Goal: Task Accomplishment & Management: Complete application form

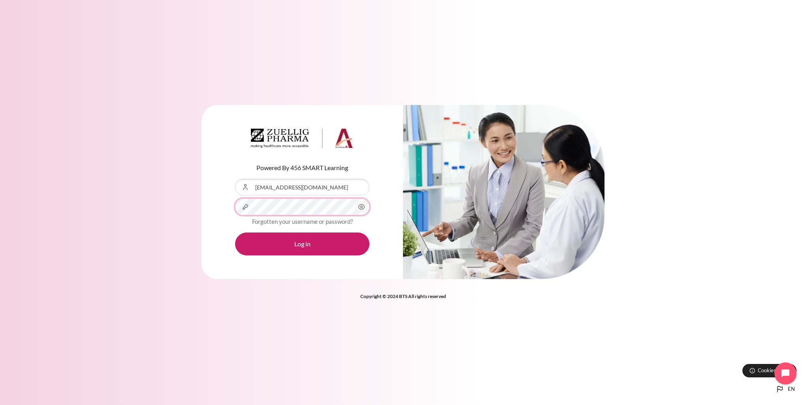
click at [235, 233] on button "Log in" at bounding box center [302, 244] width 134 height 23
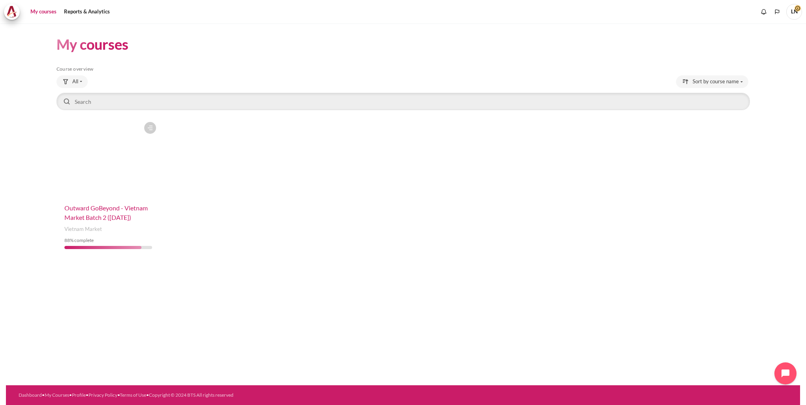
click at [111, 212] on span "Outward GoBeyond - Vietnam Market Batch 2 ([DATE])" at bounding box center [105, 212] width 83 height 17
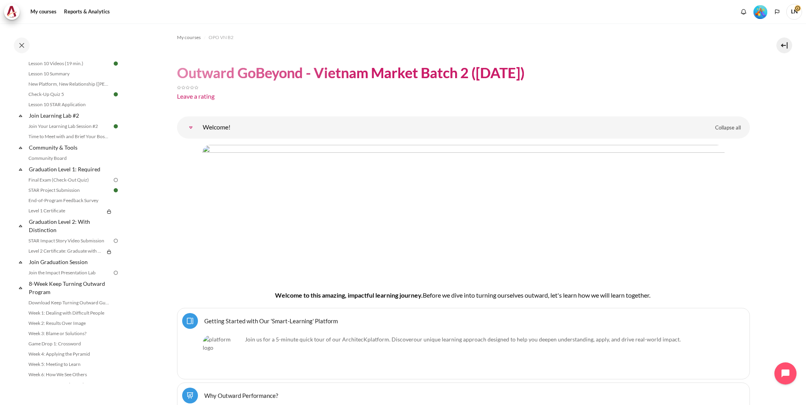
scroll to position [771, 0]
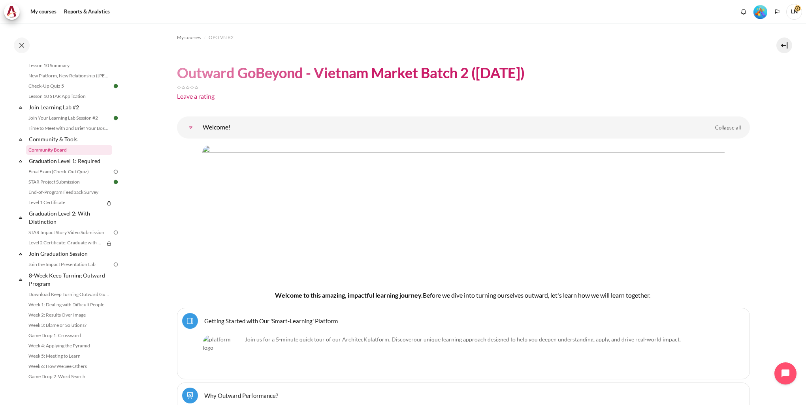
click at [49, 155] on link "Community Board" at bounding box center [69, 149] width 86 height 9
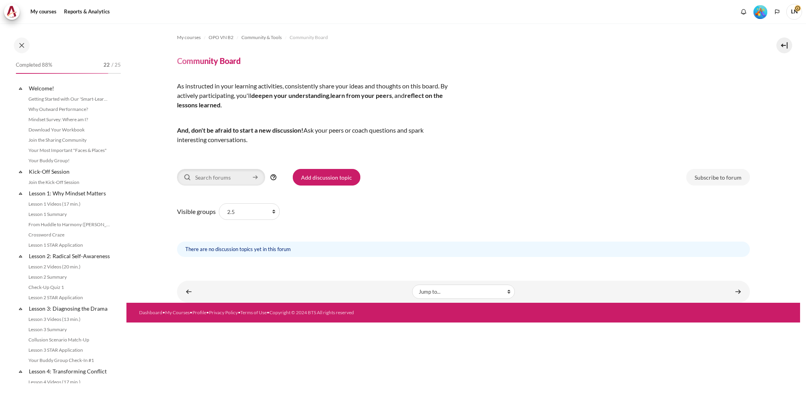
scroll to position [709, 0]
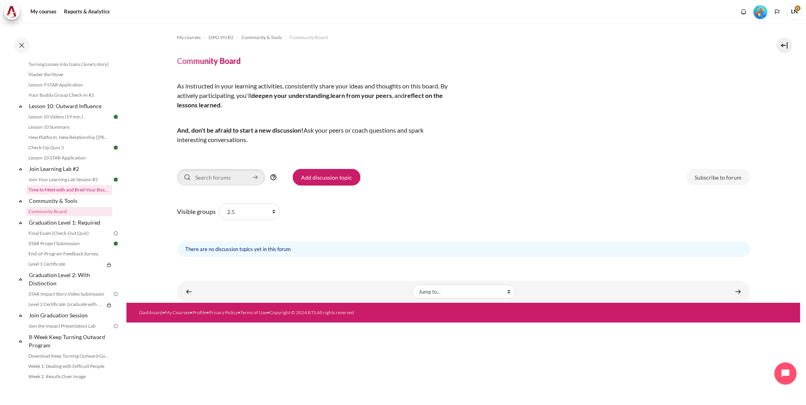
click at [62, 195] on link "Time to Meet with and Brief Your Boss #2" at bounding box center [69, 189] width 86 height 9
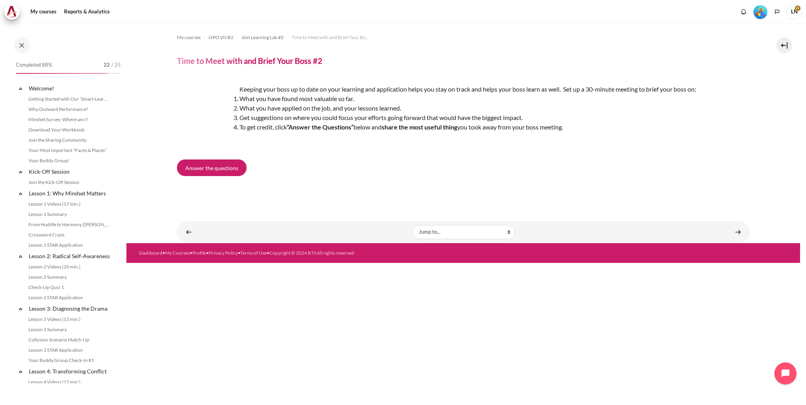
scroll to position [687, 0]
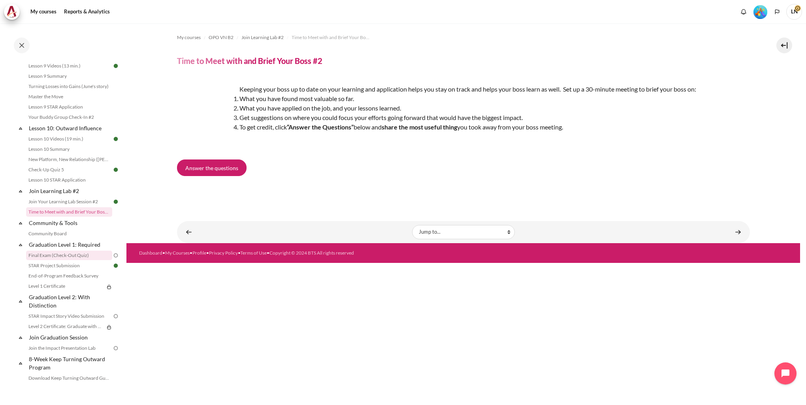
click at [41, 260] on link "Final Exam (Check-Out Quiz)" at bounding box center [69, 255] width 86 height 9
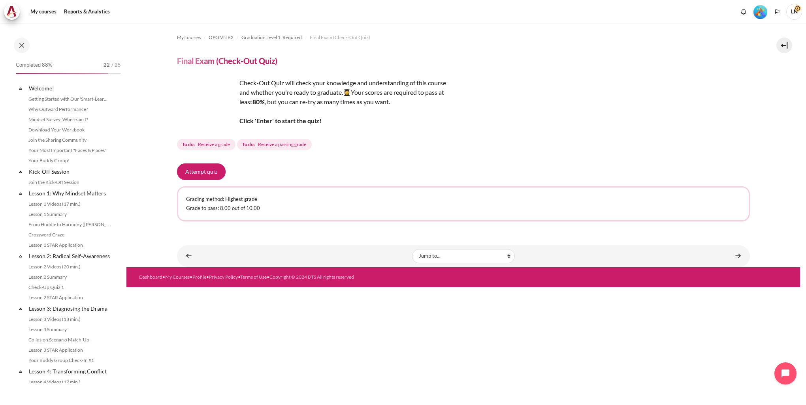
scroll to position [731, 0]
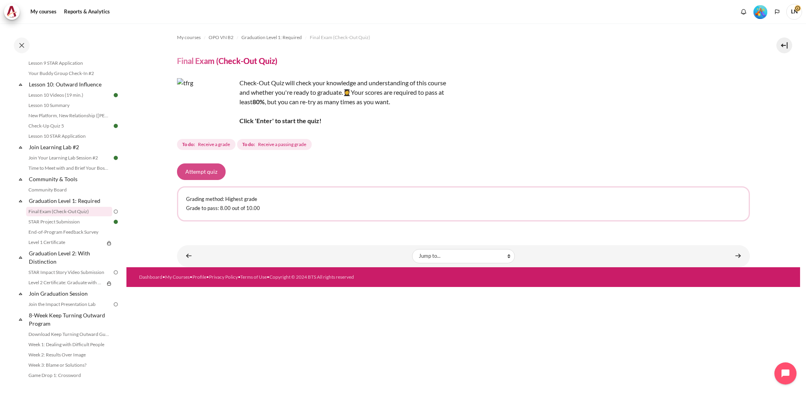
click at [197, 174] on button "Attempt quiz" at bounding box center [201, 171] width 49 height 17
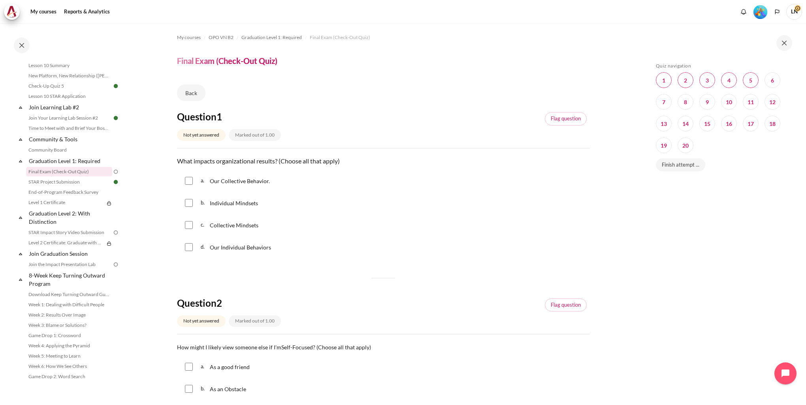
click at [189, 205] on input "Content" at bounding box center [189, 203] width 8 height 8
checkbox input "true"
click at [190, 182] on input "Content" at bounding box center [189, 181] width 8 height 8
checkbox input "true"
click at [190, 247] on input "Content" at bounding box center [189, 247] width 8 height 8
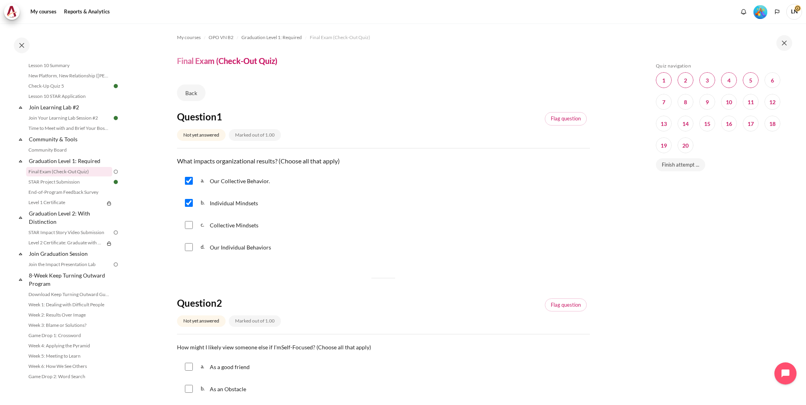
checkbox input "true"
click at [187, 205] on input "Content" at bounding box center [189, 203] width 8 height 8
checkbox input "false"
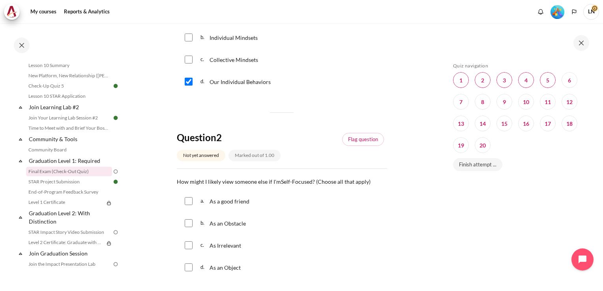
scroll to position [197, 0]
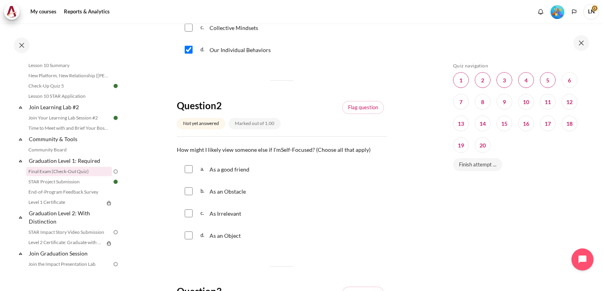
click at [366, 212] on div "c. As Irrelevant" at bounding box center [282, 213] width 210 height 21
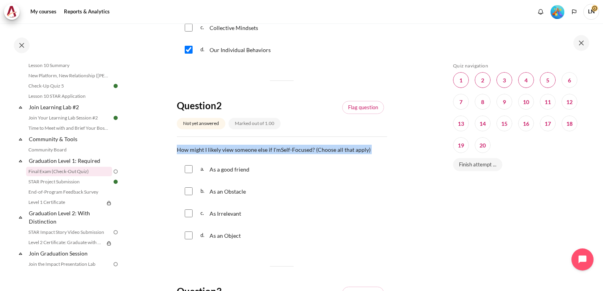
drag, startPoint x: 177, startPoint y: 149, endPoint x: 368, endPoint y: 147, distance: 191.5
click at [368, 147] on p "How might I likely view someone else if I'm Self-Focused ? (Choose all that app…" at bounding box center [282, 149] width 210 height 9
copy p "How might I likely view someone else if I'm Self-Focused ? (Choose all that app…"
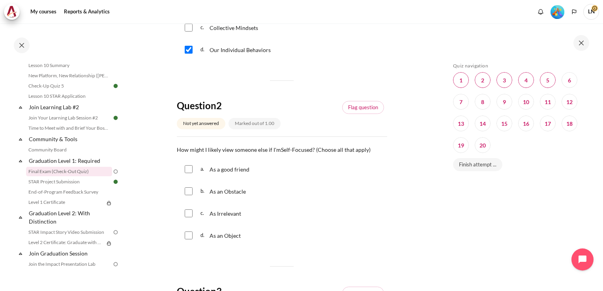
drag, startPoint x: 242, startPoint y: 215, endPoint x: 212, endPoint y: 215, distance: 30.8
click at [212, 215] on span "As Irrelevant" at bounding box center [226, 213] width 32 height 7
checkbox input "true"
drag, startPoint x: 246, startPoint y: 193, endPoint x: 210, endPoint y: 190, distance: 36.0
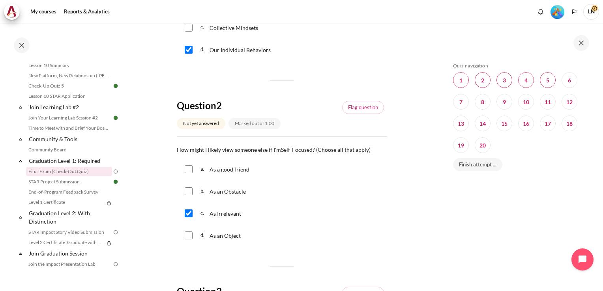
click at [210, 190] on span "As an Obstacle" at bounding box center [228, 191] width 36 height 7
checkbox input "true"
copy span "As an Obstacle"
click at [190, 215] on input "Content" at bounding box center [189, 214] width 8 height 8
drag, startPoint x: 217, startPoint y: 216, endPoint x: 241, endPoint y: 216, distance: 24.1
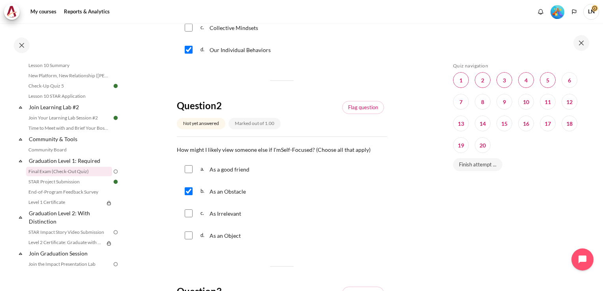
click at [241, 216] on span "As Irrelevant" at bounding box center [226, 213] width 32 height 7
checkbox input "true"
copy span "Irrelevant"
drag, startPoint x: 218, startPoint y: 237, endPoint x: 241, endPoint y: 238, distance: 22.9
click at [241, 238] on p "As an Object" at bounding box center [227, 235] width 34 height 9
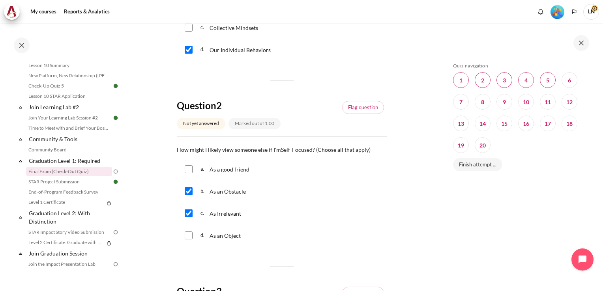
checkbox input "true"
copy span "an Object"
click at [353, 217] on div "c. As Irrelevant" at bounding box center [282, 213] width 210 height 21
click at [359, 108] on link "Flag question" at bounding box center [363, 107] width 42 height 13
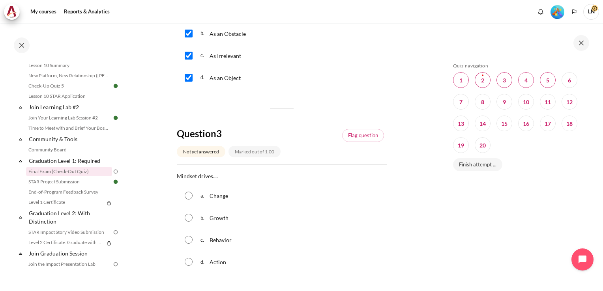
scroll to position [395, 0]
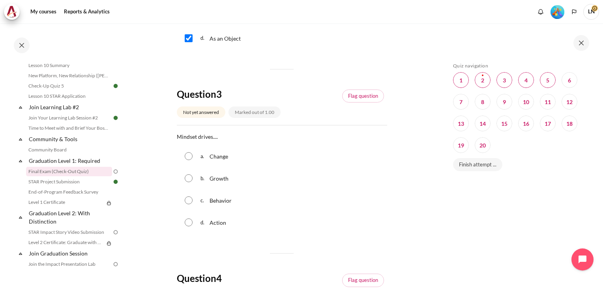
click at [188, 180] on input "Content" at bounding box center [189, 179] width 8 height 8
radio input "true"
click at [189, 203] on input "Content" at bounding box center [189, 201] width 8 height 8
radio input "true"
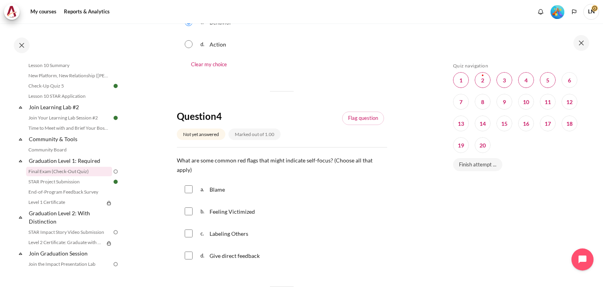
scroll to position [592, 0]
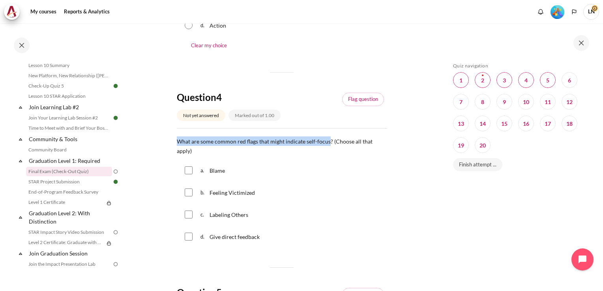
drag, startPoint x: 177, startPoint y: 140, endPoint x: 329, endPoint y: 141, distance: 152.0
click at [329, 141] on span "What are some common red flags that might indicate self-focus? (Choose all that…" at bounding box center [275, 146] width 196 height 16
copy span "What are some common red flags that might indicate self-focus"
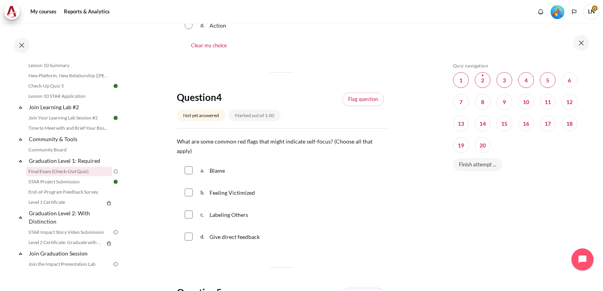
click at [313, 159] on fieldset "Question 4 Answer a. Blame b. Feeling Victimized c. Labeling Others d. Give dir…" at bounding box center [282, 204] width 210 height 90
drag, startPoint x: 210, startPoint y: 173, endPoint x: 227, endPoint y: 173, distance: 17.0
click at [227, 173] on div "a. Blame" at bounding box center [282, 170] width 210 height 21
copy p "Blame"
drag, startPoint x: 210, startPoint y: 194, endPoint x: 254, endPoint y: 196, distance: 44.3
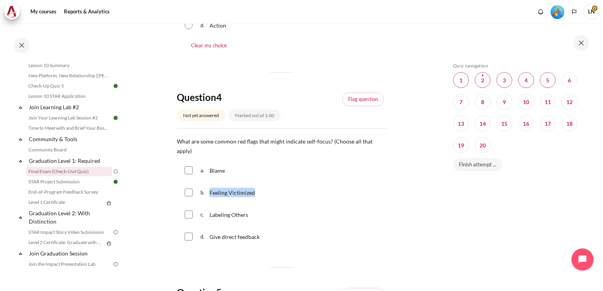
click at [254, 196] on p "Feeling Victimized" at bounding box center [233, 192] width 47 height 9
checkbox input "true"
copy span "Feeling Victimized"
drag, startPoint x: 210, startPoint y: 216, endPoint x: 248, endPoint y: 215, distance: 37.9
click at [248, 215] on div "Labeling Others" at bounding box center [230, 214] width 40 height 9
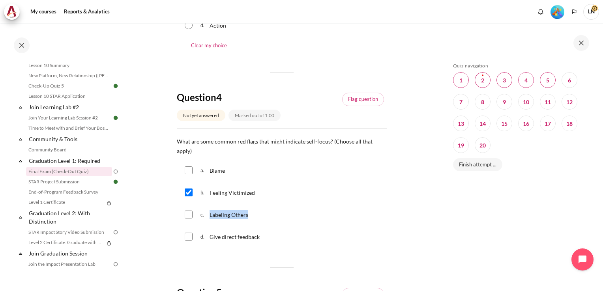
checkbox input "true"
copy span "Labeling Others"
drag, startPoint x: 210, startPoint y: 238, endPoint x: 258, endPoint y: 239, distance: 48.2
click at [258, 239] on span "Give direct feedback" at bounding box center [235, 237] width 50 height 7
copy span "Give direct feedback"
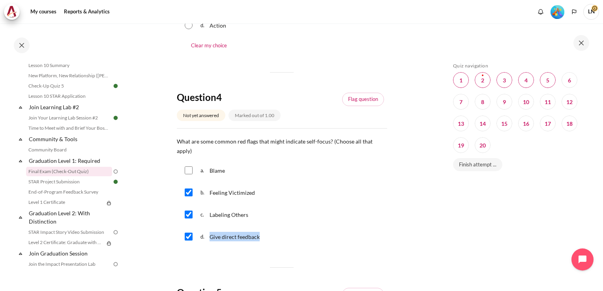
click at [189, 239] on input "Content" at bounding box center [189, 237] width 8 height 8
checkbox input "false"
click at [190, 169] on input "Content" at bounding box center [189, 171] width 8 height 8
checkbox input "true"
click at [327, 230] on div "d. Give direct feedback" at bounding box center [282, 237] width 210 height 21
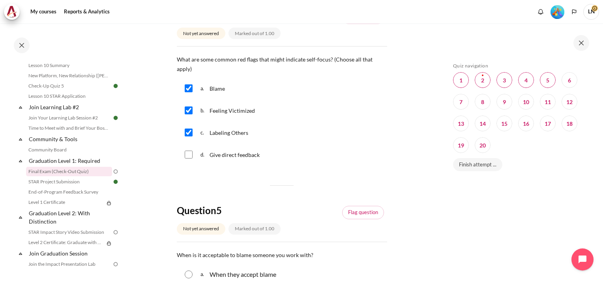
scroll to position [632, 0]
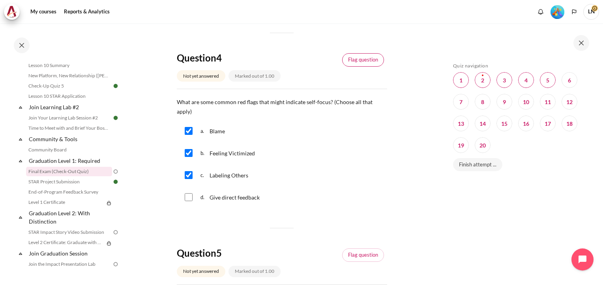
click at [348, 64] on link "Flag question" at bounding box center [363, 59] width 42 height 13
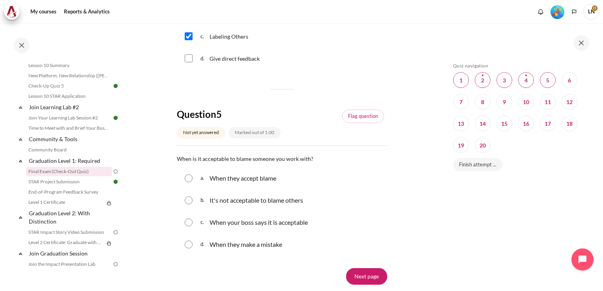
scroll to position [790, 0]
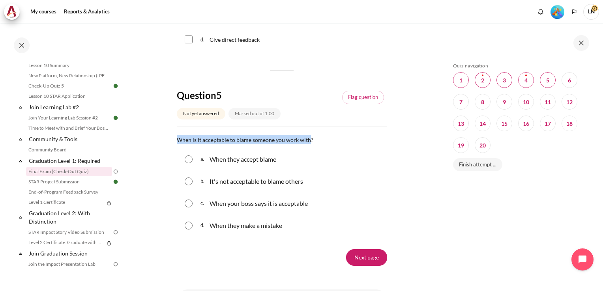
drag, startPoint x: 177, startPoint y: 140, endPoint x: 309, endPoint y: 137, distance: 131.9
click at [309, 137] on p "When is it acceptable to blame someone you work with?" at bounding box center [282, 139] width 210 height 9
copy span "When is it acceptable to blame someone you work with"
drag, startPoint x: 211, startPoint y: 182, endPoint x: 308, endPoint y: 183, distance: 96.8
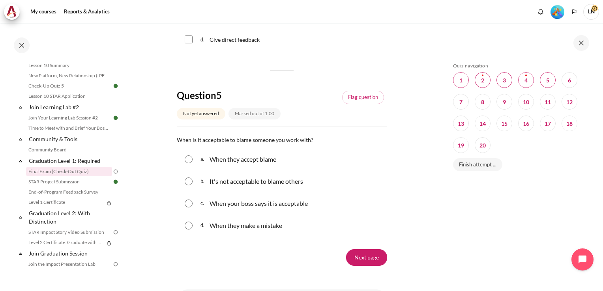
click at [308, 183] on div "b. It's not acceptable to blame others" at bounding box center [282, 181] width 210 height 21
click at [238, 266] on div "Next page" at bounding box center [282, 258] width 210 height 17
click at [185, 226] on input "Content" at bounding box center [189, 226] width 8 height 8
radio input "true"
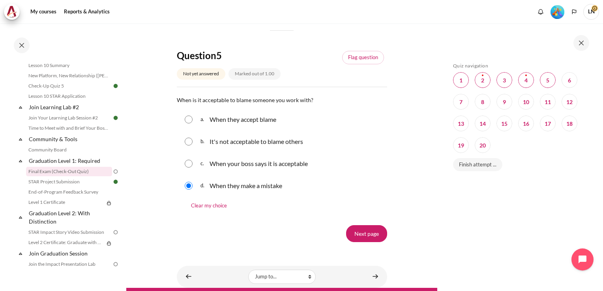
scroll to position [854, 0]
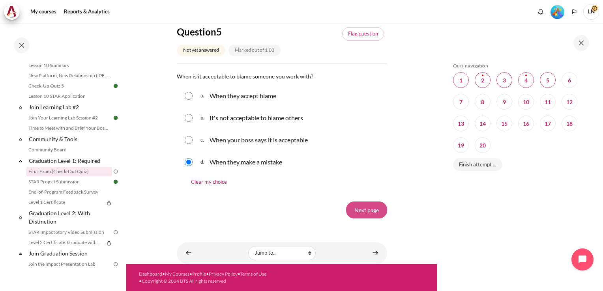
click at [353, 212] on input "Next page" at bounding box center [366, 210] width 41 height 17
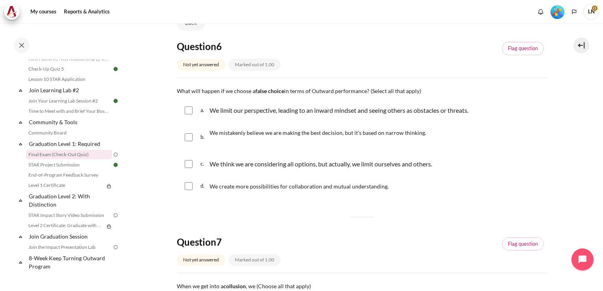
scroll to position [39, 0]
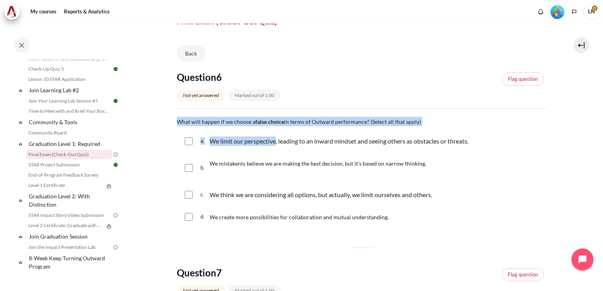
drag, startPoint x: 178, startPoint y: 122, endPoint x: 276, endPoint y: 126, distance: 98.4
click at [276, 126] on div "Question text What will happen if we choose a false choice in terms of Outward …" at bounding box center [362, 173] width 370 height 112
drag, startPoint x: 276, startPoint y: 126, endPoint x: 361, endPoint y: 121, distance: 85.1
click at [361, 121] on span "What will happen if we choose a false choice in terms of Outward performance? (…" at bounding box center [299, 121] width 244 height 7
click at [394, 119] on span "What will happen if we choose a false choice in terms of Outward performance? (…" at bounding box center [299, 121] width 244 height 7
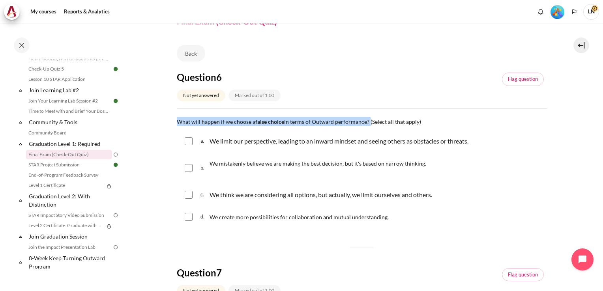
drag, startPoint x: 178, startPoint y: 122, endPoint x: 369, endPoint y: 121, distance: 190.3
click at [369, 121] on span "What will happen if we choose a false choice in terms of Outward performance? (…" at bounding box center [299, 121] width 244 height 7
click at [246, 131] on div "a. We limit our perspective, leading to an inward mindset and seeing others as …" at bounding box center [362, 141] width 370 height 21
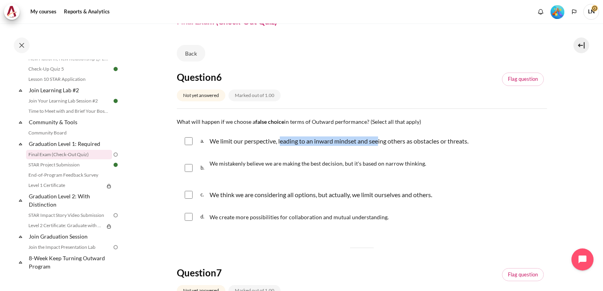
drag, startPoint x: 281, startPoint y: 143, endPoint x: 380, endPoint y: 145, distance: 98.7
click at [380, 145] on p "We limit our perspective, leading to an inward mindset and seeing others as obs…" at bounding box center [339, 141] width 259 height 9
checkbox input "true"
click at [498, 202] on div "c. We think we are considering all options, but actually, we limit ourselves an…" at bounding box center [362, 195] width 370 height 21
click at [187, 165] on input "Content" at bounding box center [189, 168] width 8 height 8
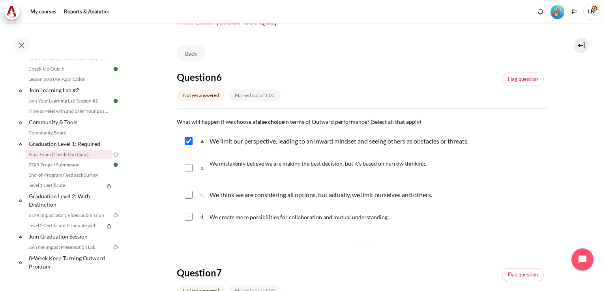
checkbox input "true"
click at [390, 47] on div "Back" at bounding box center [362, 55] width 370 height 20
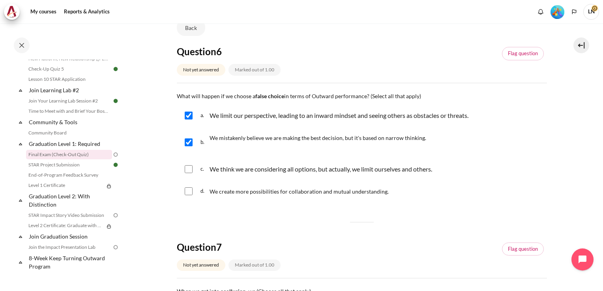
scroll to position [79, 0]
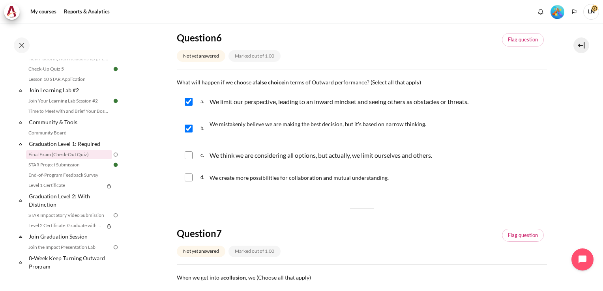
click at [427, 229] on div "Question 7 Not yet answered Marked out of 1.00 Flag question" at bounding box center [362, 246] width 370 height 38
click at [496, 163] on div "c. We think we are considering all options, but actually, we limit ourselves an…" at bounding box center [362, 155] width 370 height 21
click at [270, 163] on div "c. We think we are considering all options, but actually, we limit ourselves an…" at bounding box center [362, 155] width 370 height 21
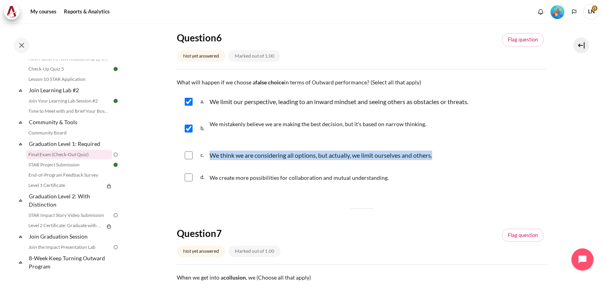
drag, startPoint x: 210, startPoint y: 156, endPoint x: 436, endPoint y: 156, distance: 225.9
click at [432, 156] on p "We think we are considering all options, but actually, we limit ourselves and o…" at bounding box center [321, 155] width 223 height 9
checkbox input "true"
copy p "We think we are considering all options, but actually, we limit ourselves and o…"
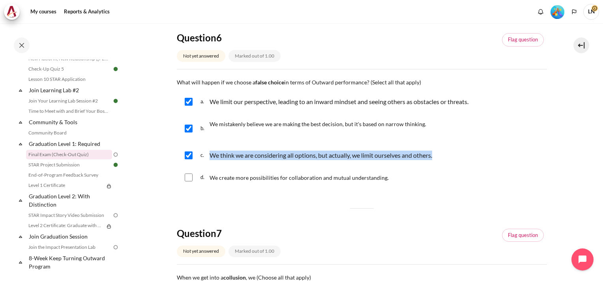
copy p "We think we are considering all options, but actually, we limit ourselves and o…"
drag, startPoint x: 212, startPoint y: 177, endPoint x: 386, endPoint y: 178, distance: 174.5
click at [386, 178] on div "d. We create more possibilities for collaboration and mutual understanding." at bounding box center [362, 177] width 370 height 21
copy span "We create more possibilities for collaboration and mutual understanding."
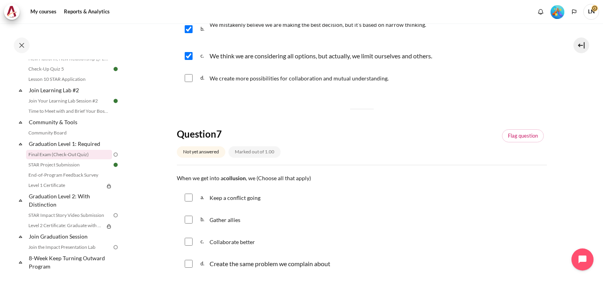
scroll to position [237, 0]
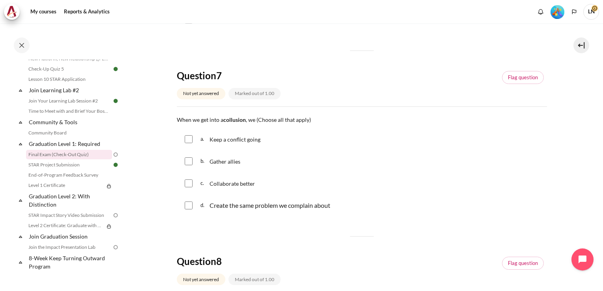
click at [454, 163] on div "b. Gather allies" at bounding box center [362, 161] width 370 height 21
click at [445, 148] on div "a. Keep a conflict going" at bounding box center [362, 139] width 370 height 21
drag, startPoint x: 177, startPoint y: 119, endPoint x: 248, endPoint y: 123, distance: 70.8
click at [248, 123] on span "When we get into a collusion , we (Choose all that apply)" at bounding box center [244, 119] width 134 height 7
copy span "When we get into a collusion ,"
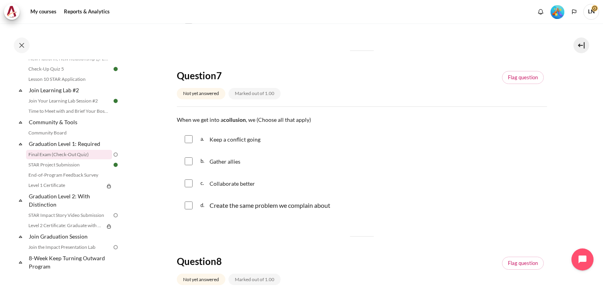
click at [332, 157] on div "b. Gather allies" at bounding box center [362, 161] width 370 height 21
click at [190, 139] on input "Content" at bounding box center [189, 139] width 8 height 8
checkbox input "true"
drag, startPoint x: 240, startPoint y: 162, endPoint x: 210, endPoint y: 160, distance: 30.0
click at [210, 160] on p "Gather allies" at bounding box center [226, 161] width 32 height 9
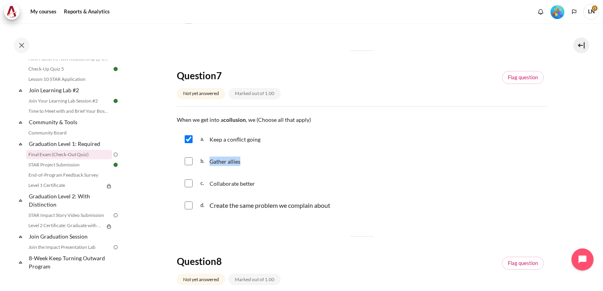
checkbox input "true"
copy span "Gather allies"
drag, startPoint x: 245, startPoint y: 121, endPoint x: 174, endPoint y: 117, distance: 71.2
copy span "When we get into a collusion"
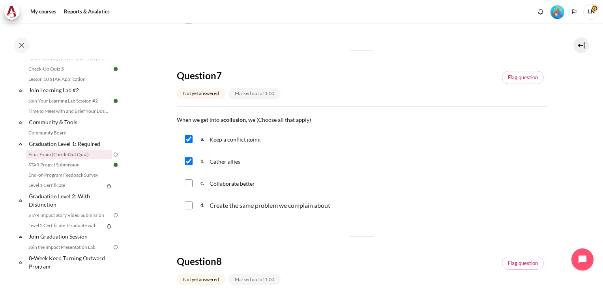
click at [243, 208] on div "Create the same problem we complain about" at bounding box center [270, 205] width 121 height 9
checkbox input "true"
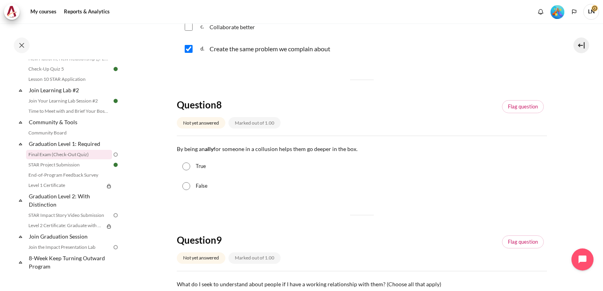
scroll to position [395, 0]
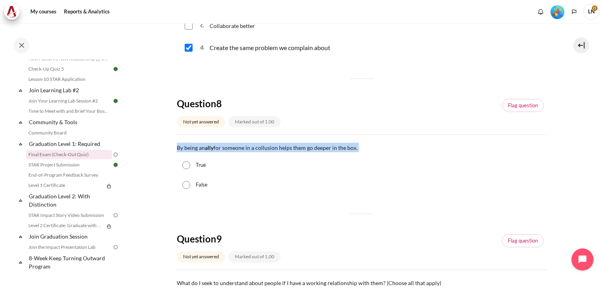
drag, startPoint x: 177, startPoint y: 149, endPoint x: 357, endPoint y: 149, distance: 179.3
click at [357, 149] on p "By being an ally for someone in a collusion helps them go deeper in the box." at bounding box center [362, 147] width 370 height 9
copy p "By being an ally for someone in a collusion helps them go deeper in the box."
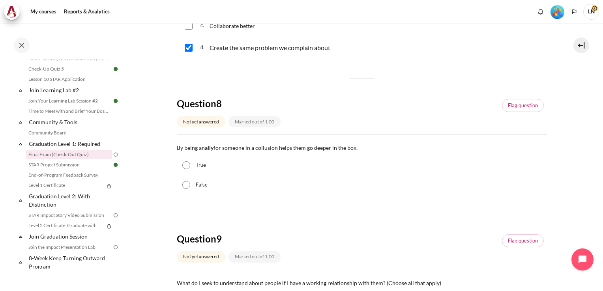
click at [315, 191] on div "False" at bounding box center [362, 185] width 370 height 20
click at [186, 187] on input "False" at bounding box center [186, 185] width 8 height 8
radio input "true"
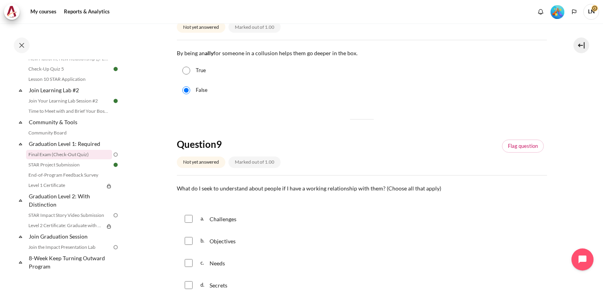
scroll to position [513, 0]
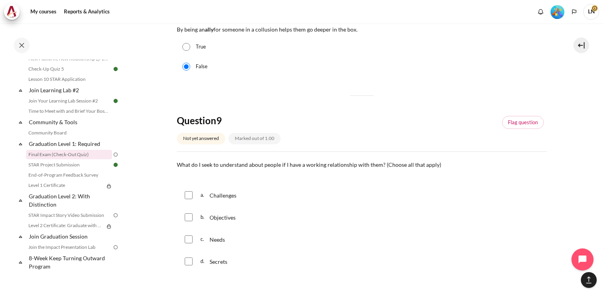
click at [332, 228] on div "a. Challenges b. Objectives c. Needs d. Secrets" at bounding box center [362, 228] width 370 height 87
drag, startPoint x: 178, startPoint y: 164, endPoint x: 381, endPoint y: 161, distance: 203.0
click at [381, 161] on p "What do I seek to understand about people if I have a working relationship with…" at bounding box center [362, 164] width 370 height 9
copy span "What do I seek to understand about people if I have a working relationship with…"
click at [304, 216] on div "b. Objectives" at bounding box center [362, 217] width 370 height 21
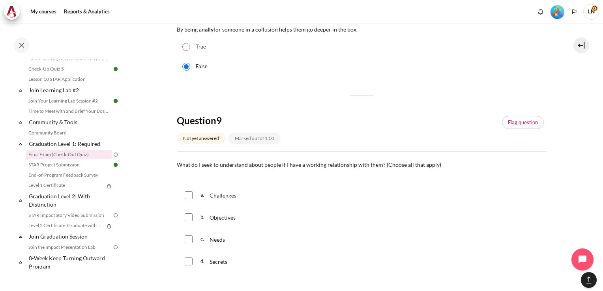
scroll to position [553, 0]
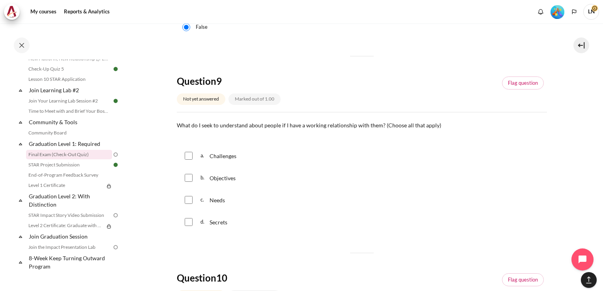
click at [188, 156] on input "Content" at bounding box center [189, 156] width 8 height 8
checkbox input "true"
click at [190, 179] on input "Content" at bounding box center [189, 178] width 8 height 8
checkbox input "true"
click at [190, 204] on input "Content" at bounding box center [189, 200] width 8 height 8
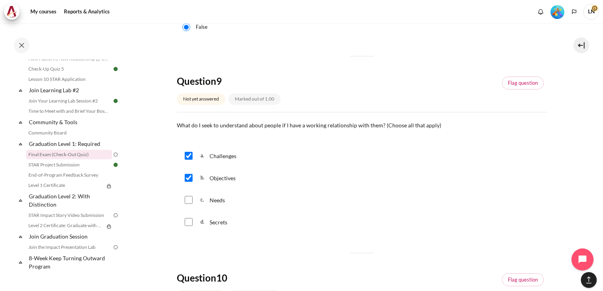
checkbox input "true"
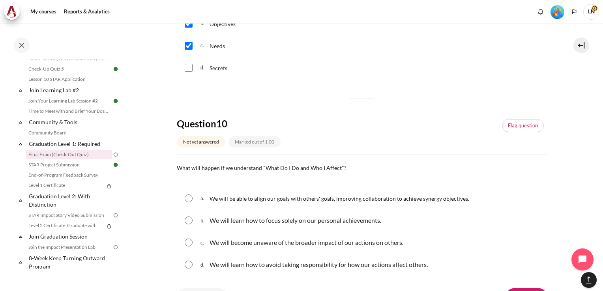
scroll to position [750, 0]
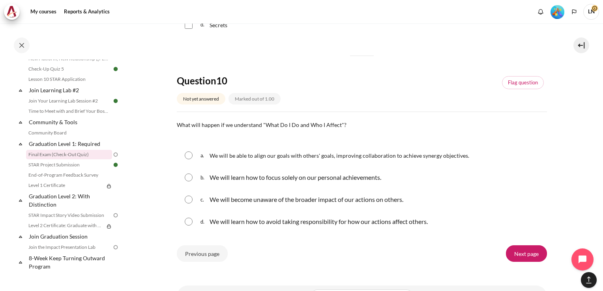
click at [188, 155] on input "Content" at bounding box center [189, 156] width 8 height 8
radio input "true"
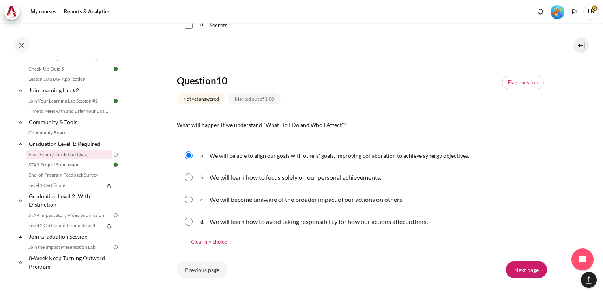
scroll to position [790, 0]
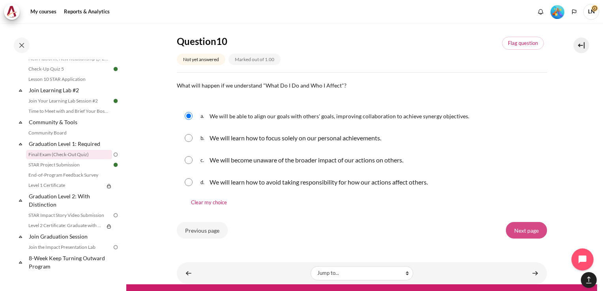
click at [520, 230] on input "Next page" at bounding box center [526, 230] width 41 height 17
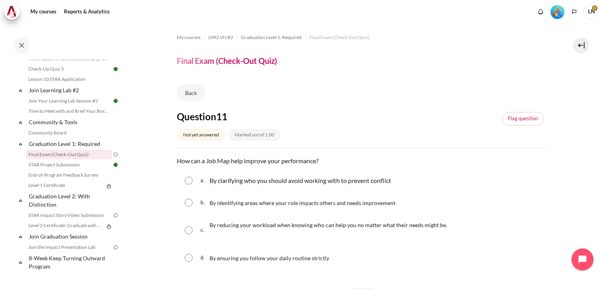
scroll to position [39, 0]
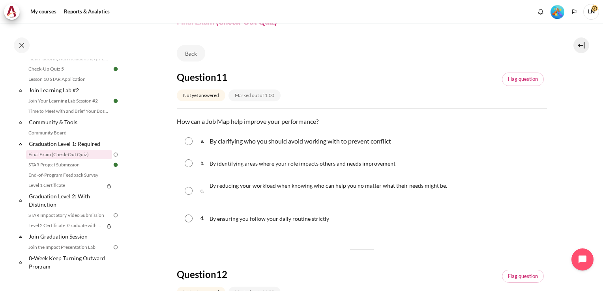
click at [191, 141] on input "Content" at bounding box center [189, 141] width 8 height 8
radio input "true"
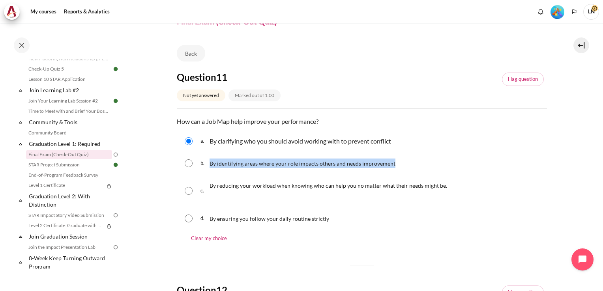
drag, startPoint x: 209, startPoint y: 163, endPoint x: 397, endPoint y: 160, distance: 188.0
click at [397, 160] on div "b. By identifying areas where your role impacts others and needs improvement" at bounding box center [362, 163] width 370 height 21
copy span "By identifying areas where your role impacts others and needs improvement"
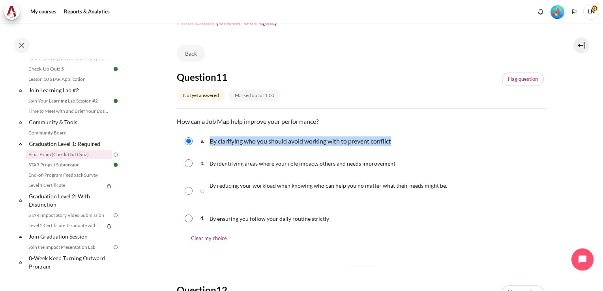
drag, startPoint x: 211, startPoint y: 139, endPoint x: 393, endPoint y: 137, distance: 182.4
click at [391, 137] on p "By clarifying who you should avoid working with to prevent conflict" at bounding box center [301, 141] width 182 height 9
copy p "By clarifying who you should avoid working with to prevent conflict"
drag, startPoint x: 190, startPoint y: 164, endPoint x: 194, endPoint y: 164, distance: 4.3
click at [190, 164] on input "Content" at bounding box center [189, 164] width 8 height 8
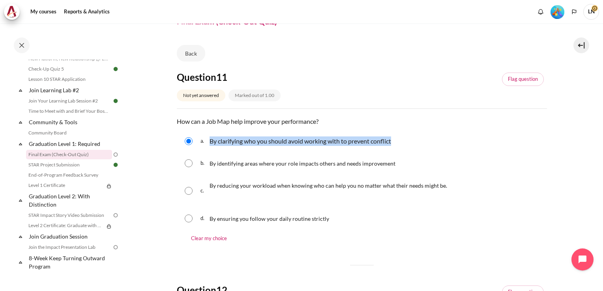
radio input "true"
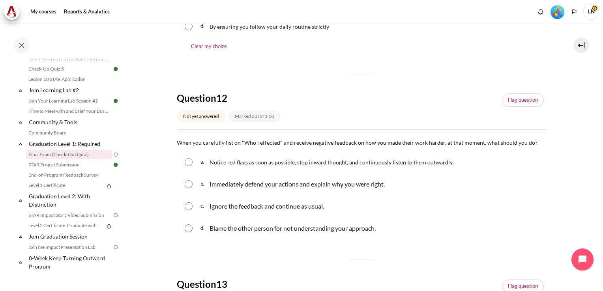
scroll to position [237, 0]
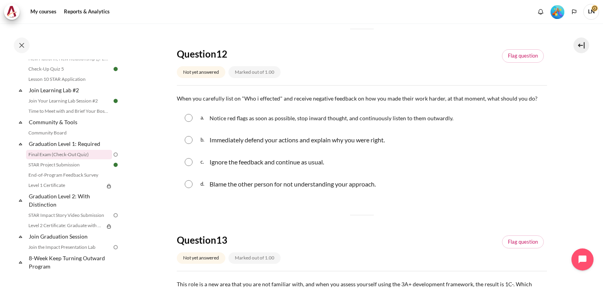
scroll to position [276, 0]
click at [160, 165] on section "My courses OPO VN B2 Graduation Level 1: Required Final Exam (Check-Out Quiz) F…" at bounding box center [361, 291] width 471 height 1088
click at [523, 170] on div "c. Ignore the feedback and continue as usual." at bounding box center [362, 162] width 370 height 21
drag, startPoint x: 180, startPoint y: 98, endPoint x: 232, endPoint y: 98, distance: 52.5
click at [232, 98] on span "When you carefully list on "Who i effected" and receive negative feedback on ho…" at bounding box center [357, 98] width 361 height 7
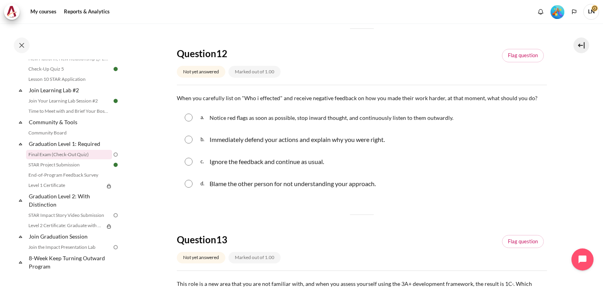
drag, startPoint x: 232, startPoint y: 98, endPoint x: 252, endPoint y: 107, distance: 22.4
click at [252, 107] on fieldset "Question 12 Answer a. Notice red flags as soon as possible, stop inward thought…" at bounding box center [362, 151] width 370 height 90
drag, startPoint x: 241, startPoint y: 99, endPoint x: 278, endPoint y: 101, distance: 37.6
click at [278, 101] on span "When you carefully list on "Who i effected" and receive negative feedback on ho…" at bounding box center [357, 98] width 361 height 7
drag, startPoint x: 278, startPoint y: 101, endPoint x: 293, endPoint y: 107, distance: 15.8
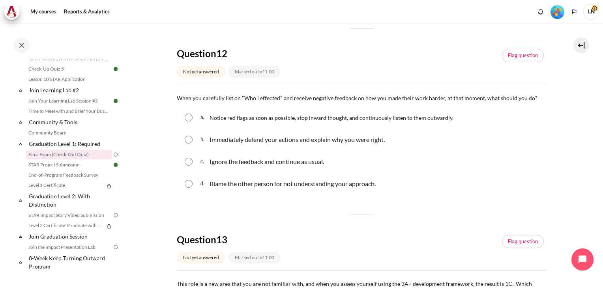
click at [293, 107] on fieldset "Question 12 Answer a. Notice red flags as soon as possible, stop inward thought…" at bounding box center [362, 151] width 370 height 90
drag, startPoint x: 282, startPoint y: 98, endPoint x: 354, endPoint y: 100, distance: 72.3
click at [354, 100] on span "When you carefully list on "Who i effected" and receive negative feedback on ho…" at bounding box center [357, 98] width 361 height 7
drag, startPoint x: 354, startPoint y: 100, endPoint x: 375, endPoint y: 103, distance: 21.2
click at [375, 103] on div "Question text When you carefully list on "Who i effected" and receive negative …" at bounding box center [362, 144] width 370 height 103
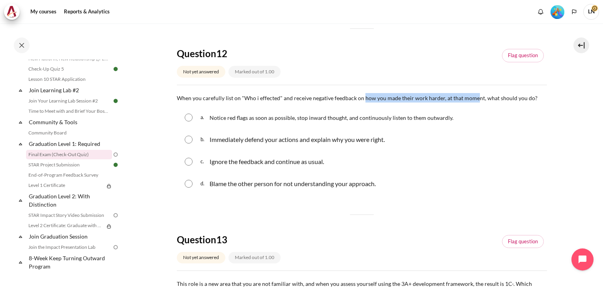
drag, startPoint x: 362, startPoint y: 97, endPoint x: 475, endPoint y: 100, distance: 113.4
click at [475, 100] on span "When you carefully list on "Who i effected" and receive negative feedback on ho…" at bounding box center [357, 98] width 361 height 7
drag, startPoint x: 475, startPoint y: 100, endPoint x: 496, endPoint y: 143, distance: 47.3
click at [496, 143] on div "b. Immediately defend your actions and explain why you were right." at bounding box center [362, 140] width 370 height 21
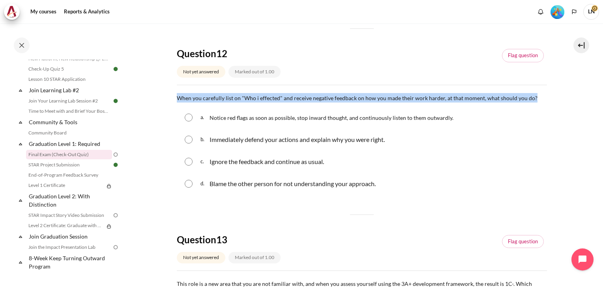
drag, startPoint x: 178, startPoint y: 98, endPoint x: 534, endPoint y: 99, distance: 355.4
click at [534, 99] on p "When you carefully list on "Who i effected" and receive negative feedback on ho…" at bounding box center [362, 97] width 370 height 9
copy span "When you carefully list on "Who i effected" and receive negative feedback on ho…"
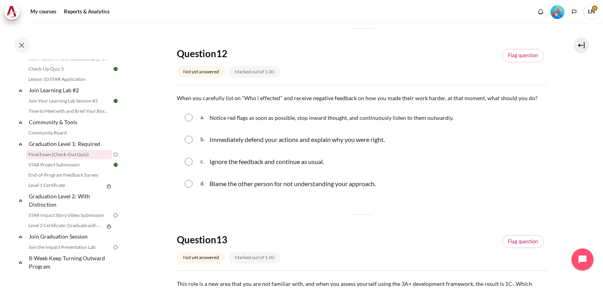
click at [190, 119] on input "Content" at bounding box center [189, 118] width 8 height 8
radio input "true"
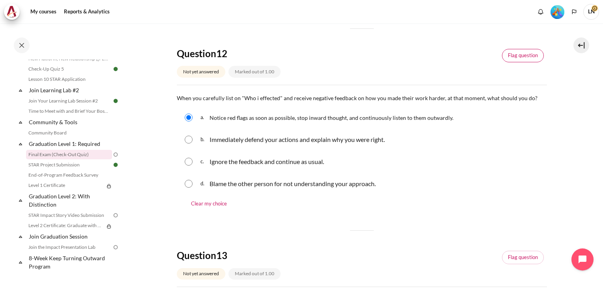
click at [518, 56] on link "Flag question" at bounding box center [523, 55] width 42 height 13
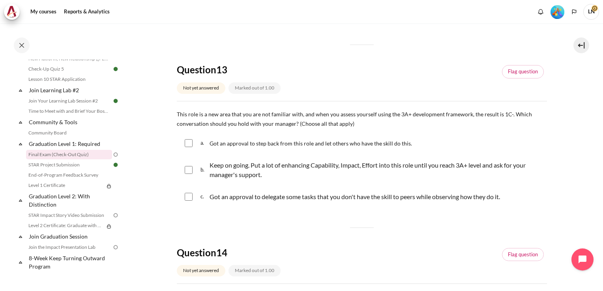
scroll to position [474, 0]
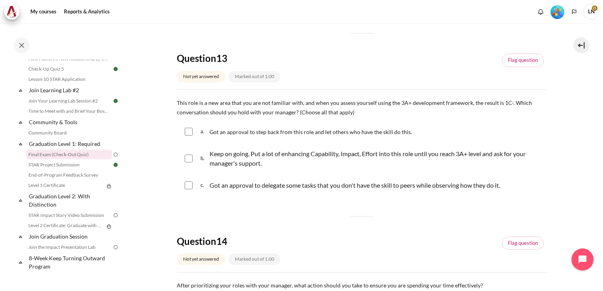
click at [426, 78] on div "Question 13 Not yet answered Marked out of 1.00 Flag question" at bounding box center [362, 71] width 370 height 38
click at [562, 203] on section "My courses OPO VN B2 Graduation Level 1: Required Final Exam (Check-Out Quiz) F…" at bounding box center [361, 101] width 471 height 1104
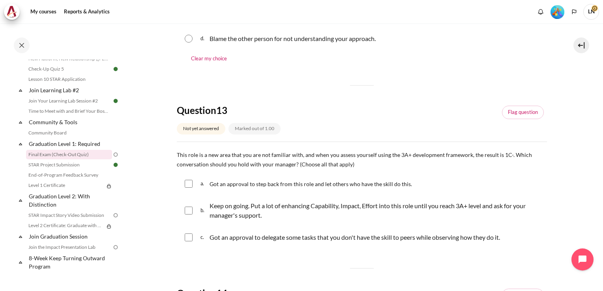
scroll to position [461, 0]
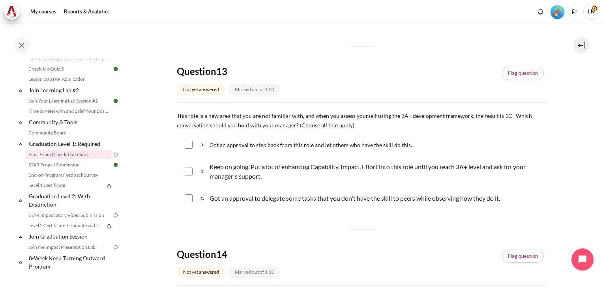
click at [429, 236] on div "Question 11 Not yet answered Marked out of 1.00 Flag question Question text How…" at bounding box center [362, 135] width 370 height 971
click at [469, 237] on div "Question 11 Not yet answered Marked out of 1.00 Flag question Question text How…" at bounding box center [362, 135] width 370 height 971
